Goal: Communication & Community: Answer question/provide support

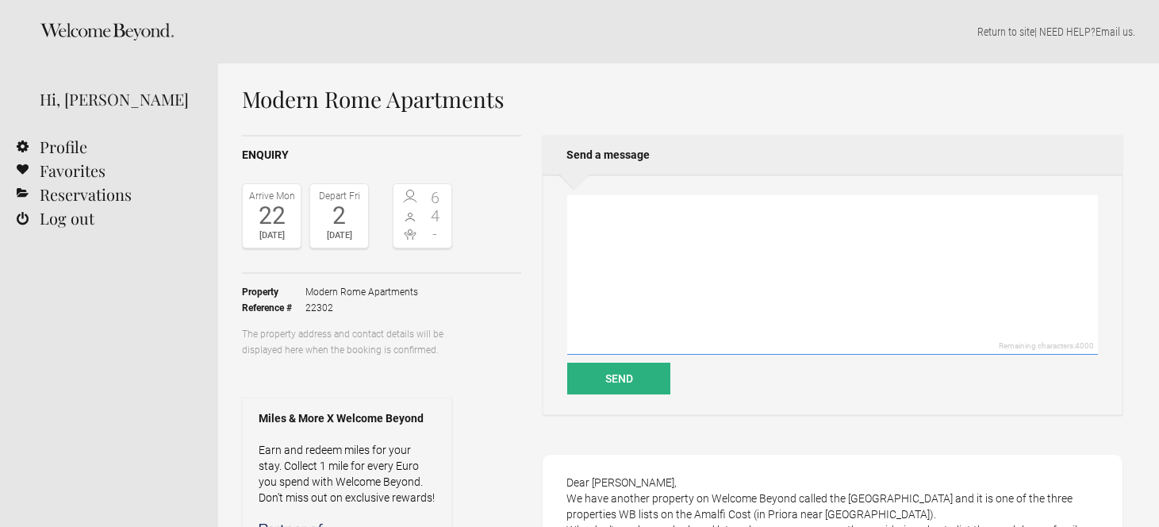
click at [600, 240] on textarea at bounding box center [832, 275] width 531 height 160
click at [595, 213] on textarea "Ah, super cool! I will check it out. Thank you, [PERSON_NAME]" at bounding box center [832, 275] width 531 height 160
drag, startPoint x: 705, startPoint y: 210, endPoint x: 648, endPoint y: 212, distance: 58.0
click at [648, 212] on textarea "Ah, wonderful. super cool! I will check it out. Thank you, [PERSON_NAME]" at bounding box center [832, 275] width 531 height 160
click at [746, 218] on textarea "Ah, wonderful. I will check it out. Thank you, [PERSON_NAME]" at bounding box center [832, 275] width 531 height 160
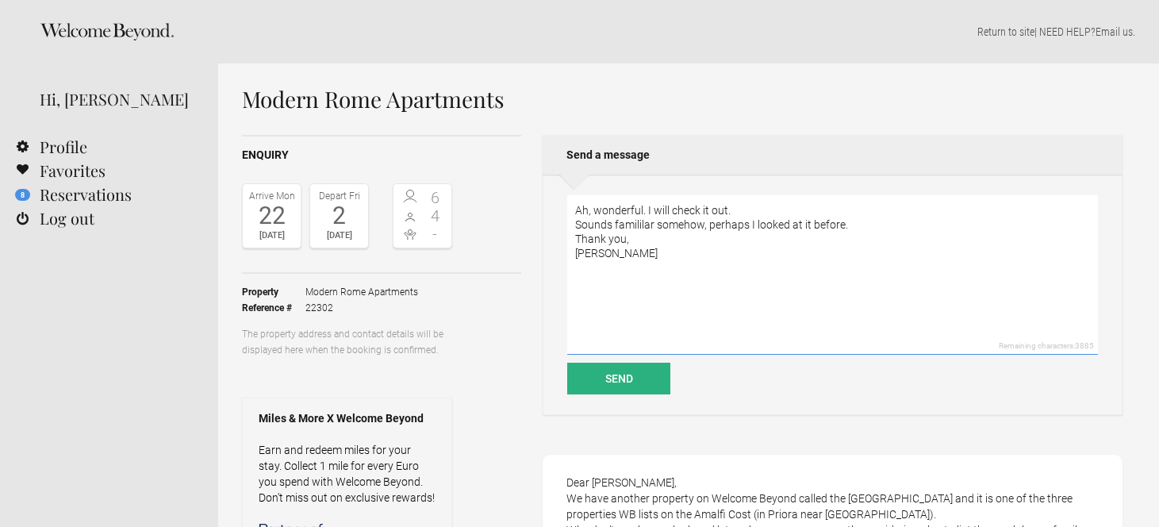
click at [648, 229] on textarea "Ah, wonderful. I will check it out. Sounds famililar somehow, perhaps I looked …" at bounding box center [832, 275] width 531 height 160
click at [759, 213] on textarea "Ah, wonderful. I will check it out. Sounds familiar somehow, perhaps I looked a…" at bounding box center [832, 275] width 531 height 160
click at [575, 210] on textarea "Ah, wonderful. I will check it out. Sounds familiar somehow, perhaps I looked a…" at bounding box center [832, 275] width 531 height 160
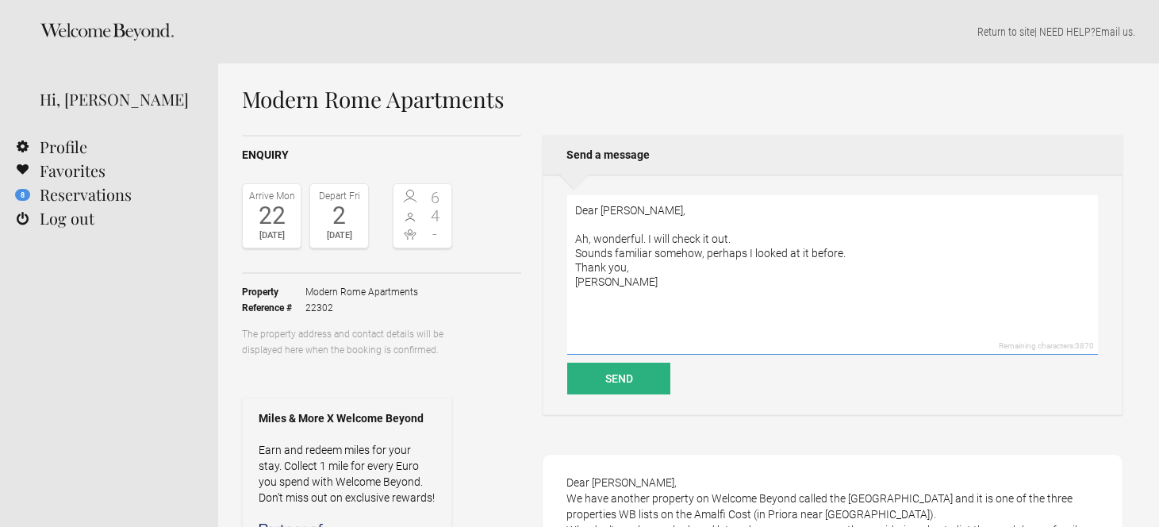
click at [879, 256] on textarea "Dear [PERSON_NAME], Ah, wonderful. I will check it out. Sounds familiar somehow…" at bounding box center [832, 275] width 531 height 160
type textarea "Dear [PERSON_NAME], Ah, wonderful. I will check it out. Sounds familiar somehow…"
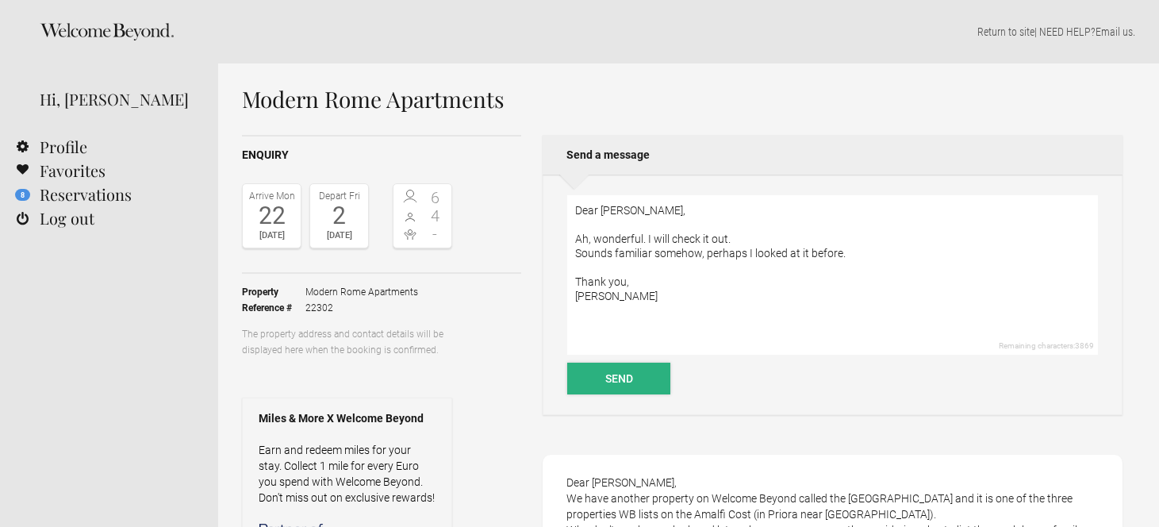
click at [635, 382] on button "Send" at bounding box center [618, 379] width 103 height 32
